Goal: Information Seeking & Learning: Understand process/instructions

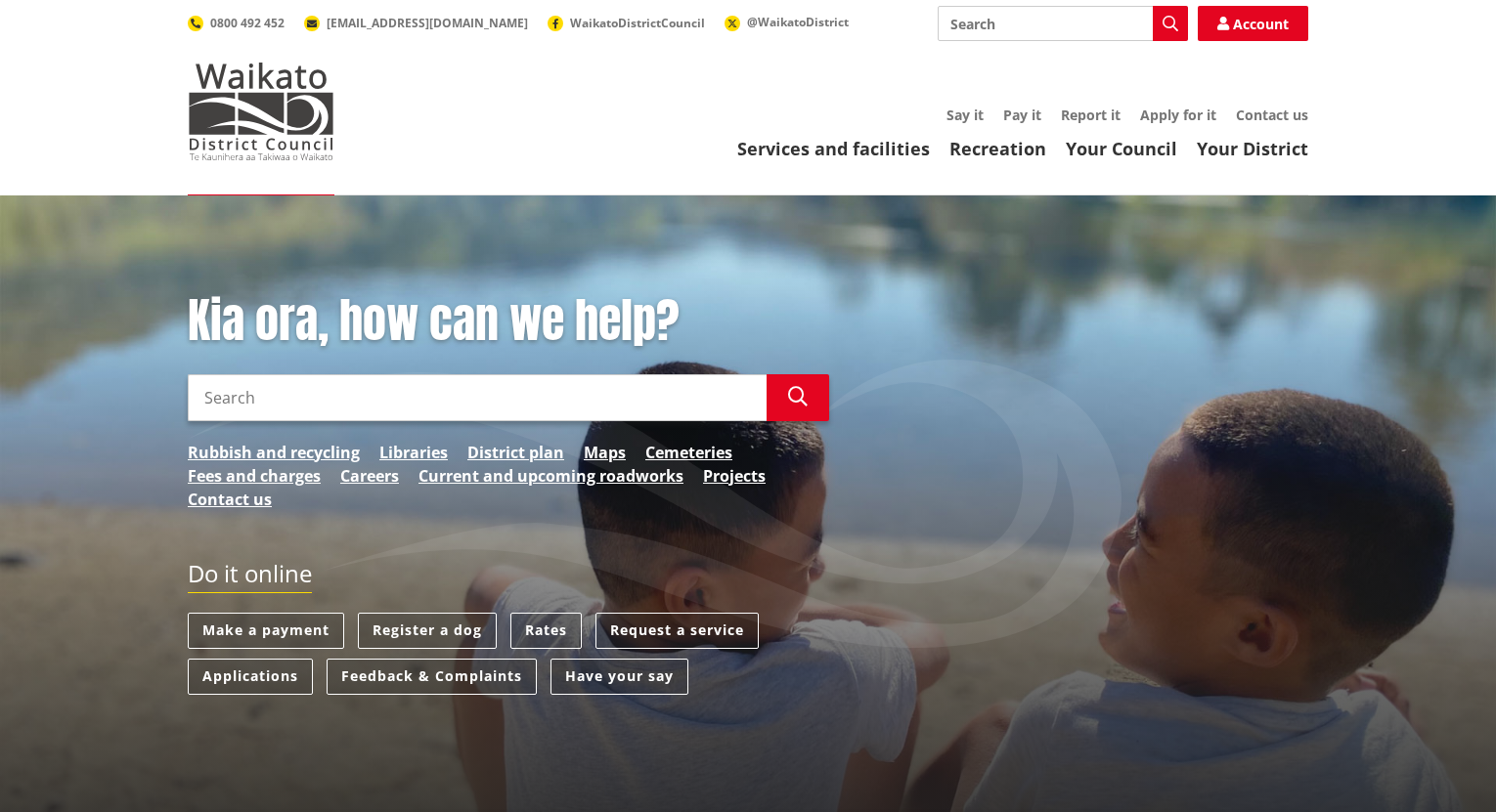
click at [989, 14] on input "Search" at bounding box center [1063, 24] width 250 height 36
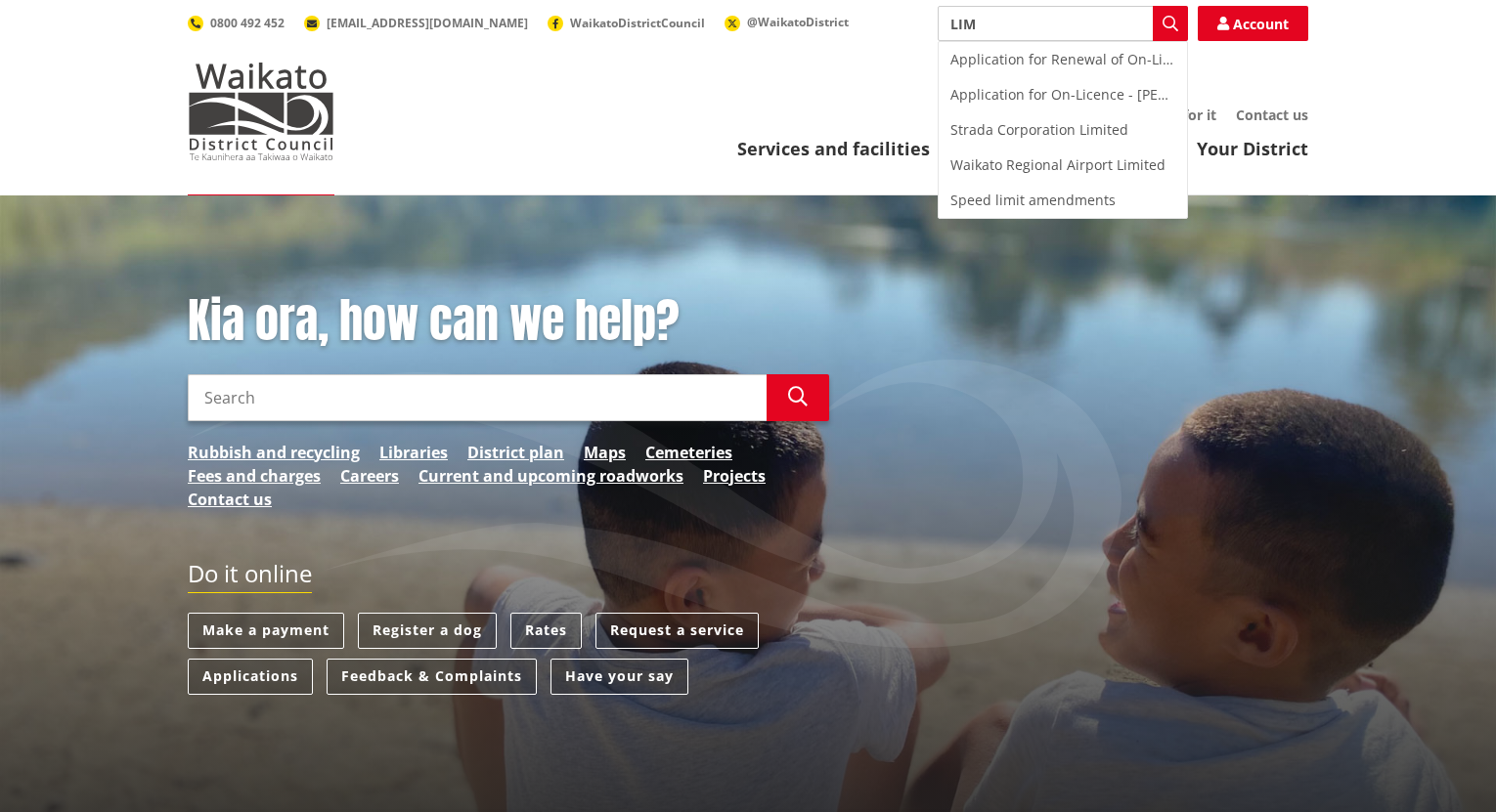
type input "LIM"
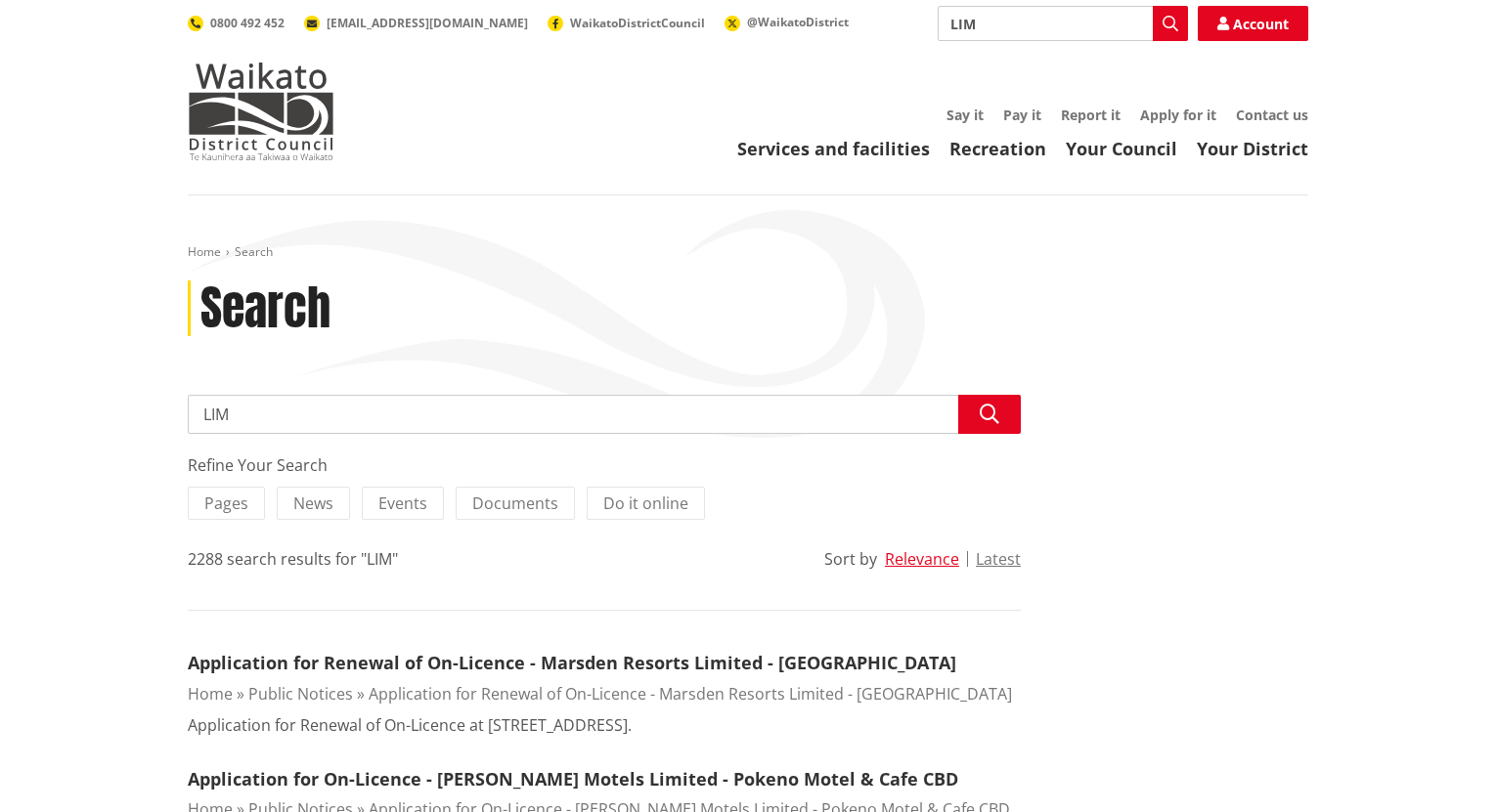
click at [1013, 29] on input "LIM" at bounding box center [1063, 24] width 250 height 36
type input "LIM report"
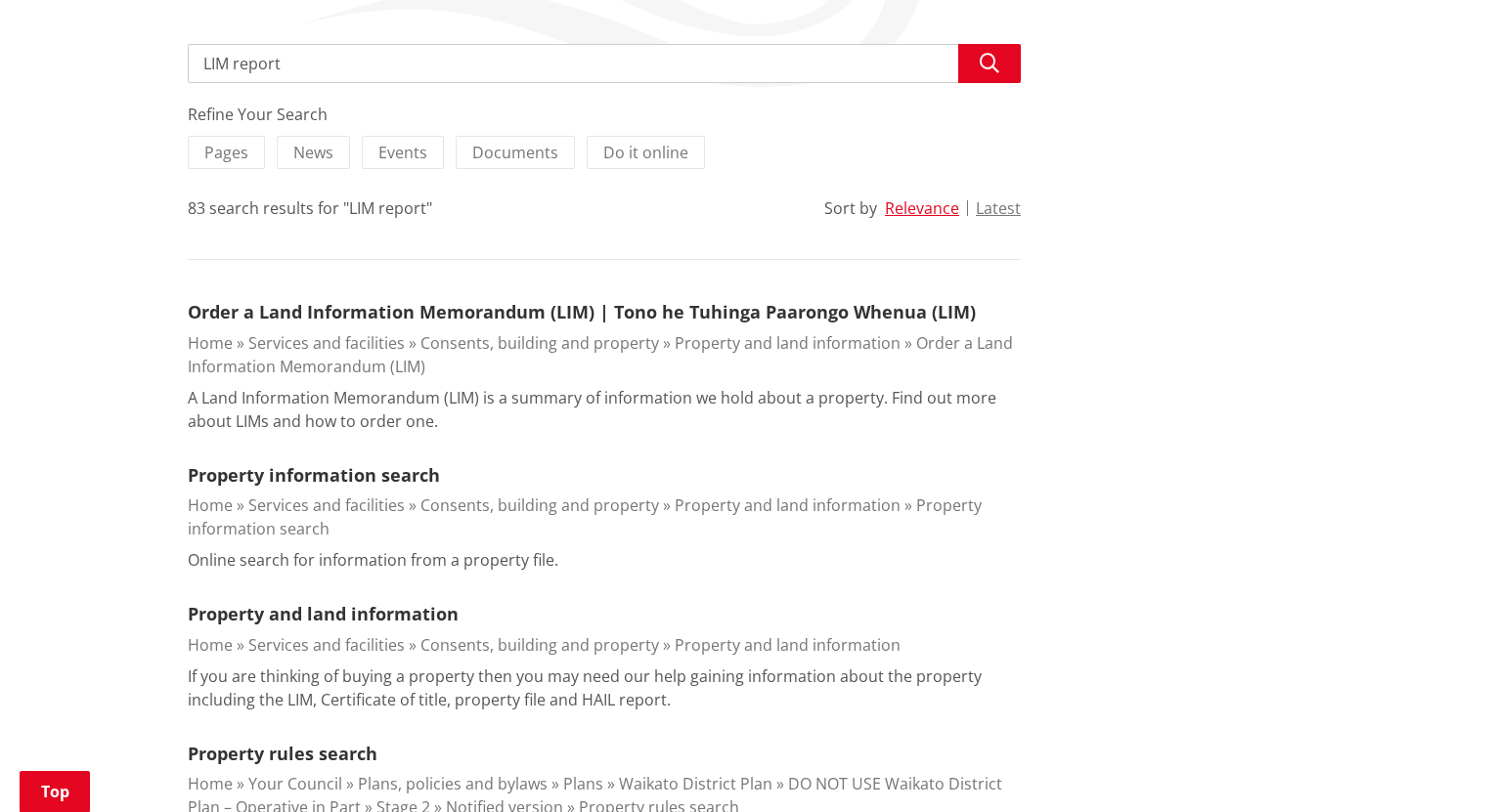
scroll to position [391, 0]
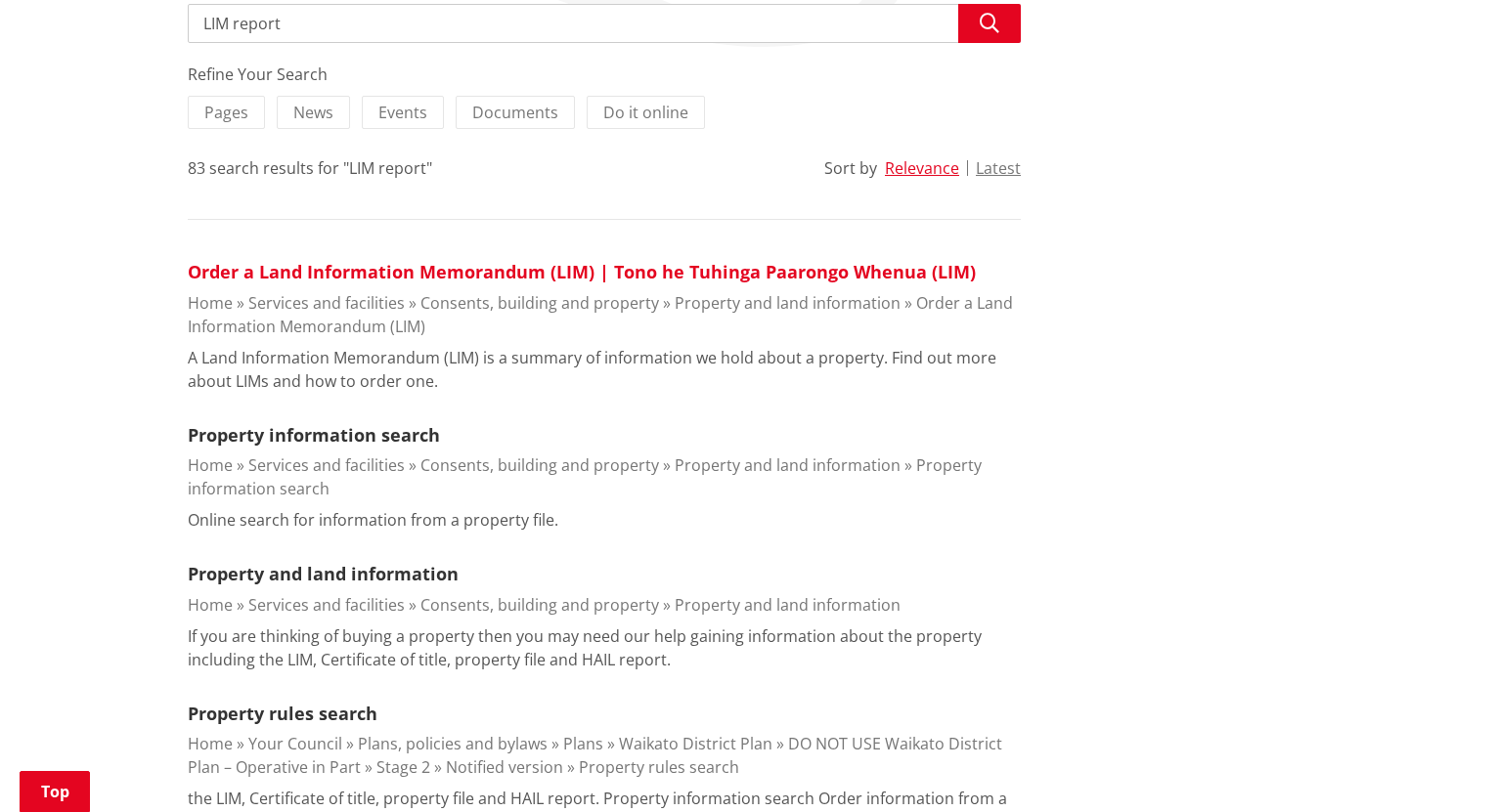
click at [630, 267] on link "Order a Land Information Memorandum (LIM) | Tono he Tuhinga Paarongo Whenua (LI…" at bounding box center [582, 272] width 789 height 24
